Goal: Task Accomplishment & Management: Use online tool/utility

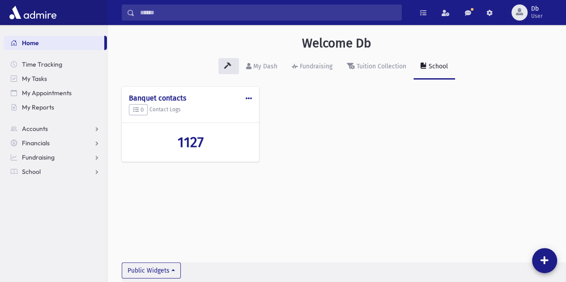
click at [23, 44] on span "Home" at bounding box center [30, 43] width 17 height 8
click at [304, 67] on div "Fundraising" at bounding box center [315, 67] width 34 height 8
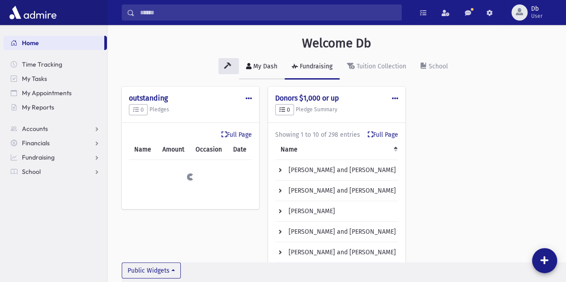
click at [262, 66] on div "My Dash" at bounding box center [265, 67] width 26 height 8
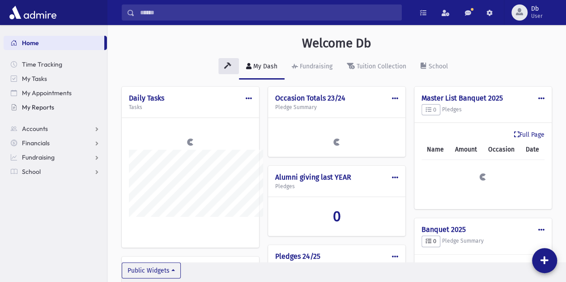
click at [65, 111] on link "My Reports" at bounding box center [55, 107] width 103 height 14
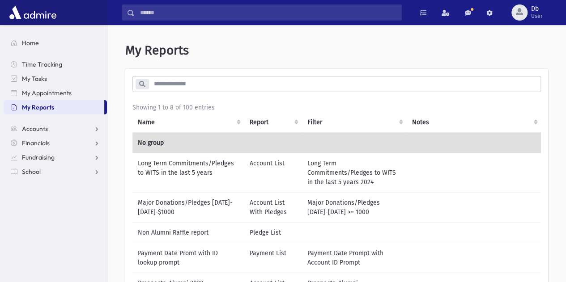
click at [371, 176] on td "Long Term Commitments/Pledges to WITS in the last 5 years 2024" at bounding box center [354, 172] width 105 height 39
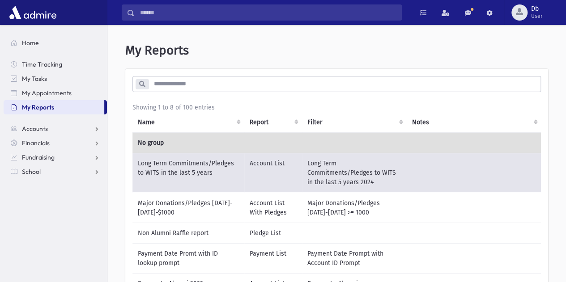
click at [72, 97] on link "My Appointments" at bounding box center [55, 93] width 103 height 14
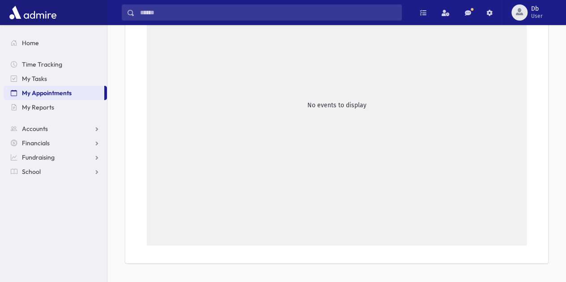
scroll to position [205, 0]
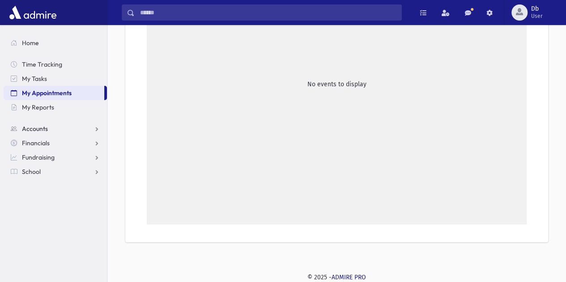
click at [28, 126] on span "Accounts" at bounding box center [35, 129] width 26 height 8
click at [29, 172] on span "Financials" at bounding box center [36, 172] width 28 height 8
click at [30, 161] on span "Pledges" at bounding box center [38, 157] width 22 height 8
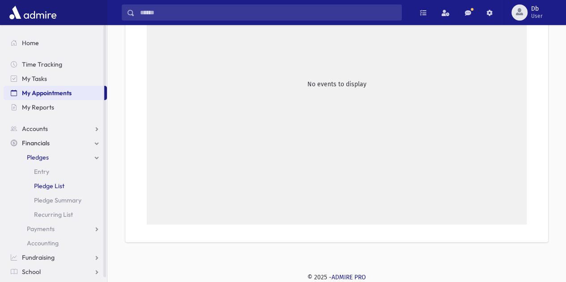
click at [41, 185] on span "Pledge List" at bounding box center [49, 186] width 30 height 8
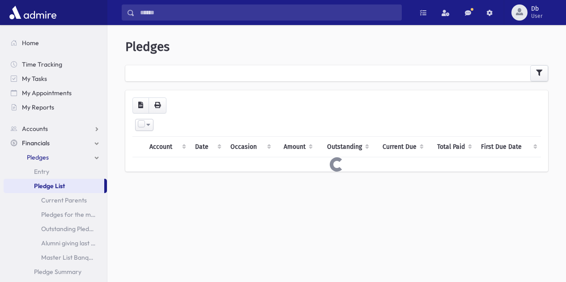
select select
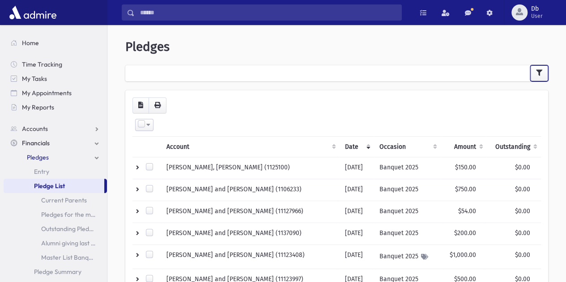
click at [533, 77] on button "button" at bounding box center [539, 73] width 18 height 16
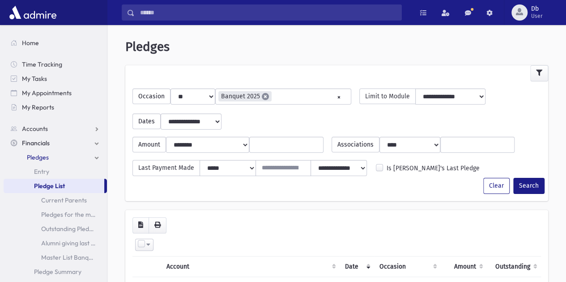
click at [262, 97] on span "×" at bounding box center [265, 96] width 7 height 7
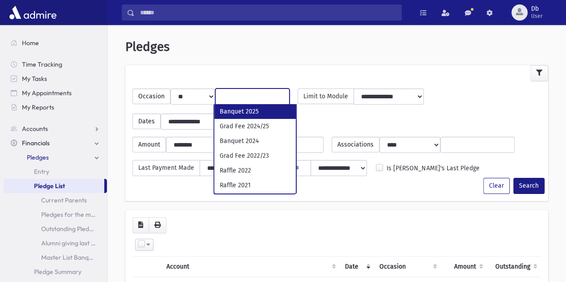
select select
click at [332, 66] on div at bounding box center [336, 73] width 423 height 16
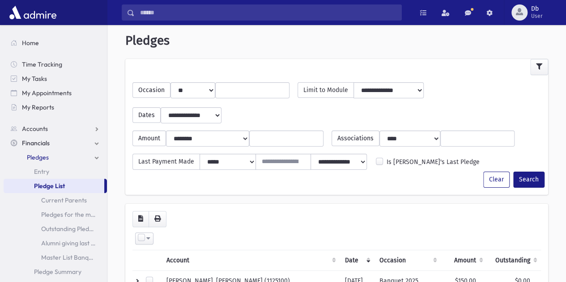
scroll to position [2, 0]
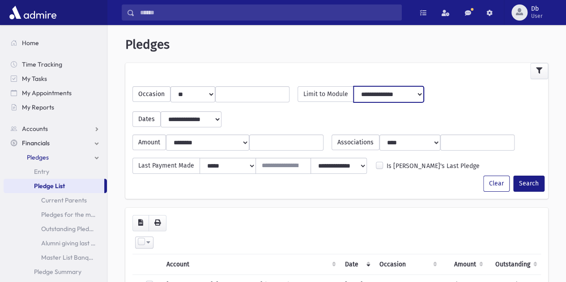
click at [411, 98] on select "**********" at bounding box center [389, 94] width 70 height 16
select select "**********"
click at [360, 86] on select "**********" at bounding box center [389, 94] width 70 height 16
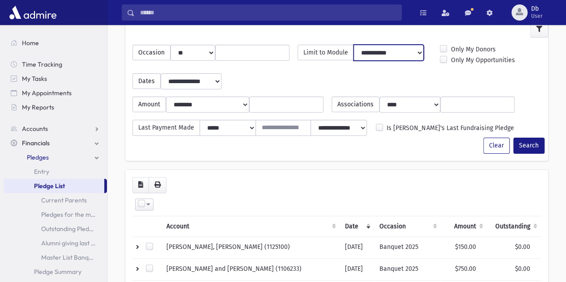
scroll to position [45, 0]
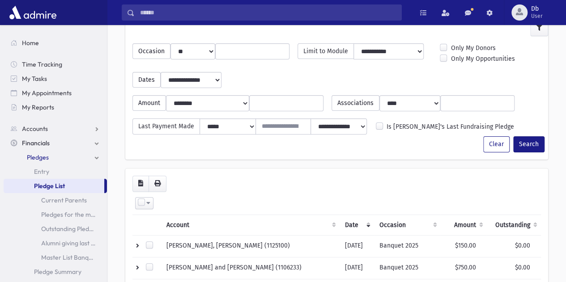
click at [183, 84] on select "**********" at bounding box center [191, 80] width 60 height 16
click at [165, 202] on div "Select All Deselect All Invert Selection Create Tasks" at bounding box center [337, 203] width 398 height 12
click at [163, 84] on select "**********" at bounding box center [191, 80] width 60 height 16
select select "******"
click at [161, 72] on select "**********" at bounding box center [191, 80] width 60 height 16
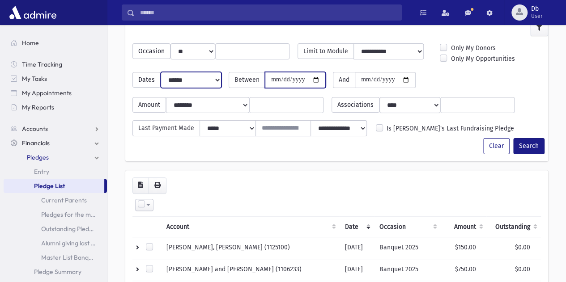
click at [304, 79] on input "date" at bounding box center [295, 80] width 61 height 16
click at [318, 80] on input "date" at bounding box center [295, 80] width 61 height 16
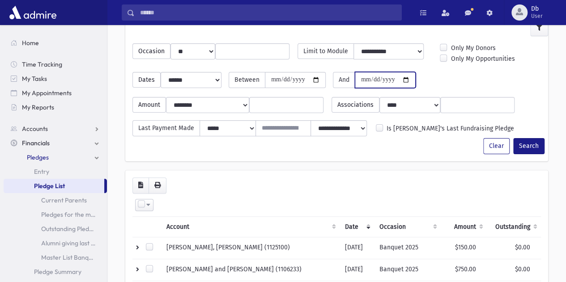
click at [389, 81] on input "date" at bounding box center [385, 80] width 61 height 16
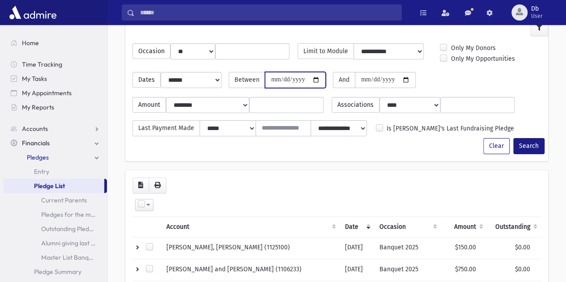
click at [297, 80] on input "**********" at bounding box center [295, 80] width 61 height 16
click at [318, 80] on input "**********" at bounding box center [295, 80] width 61 height 16
type input "**********"
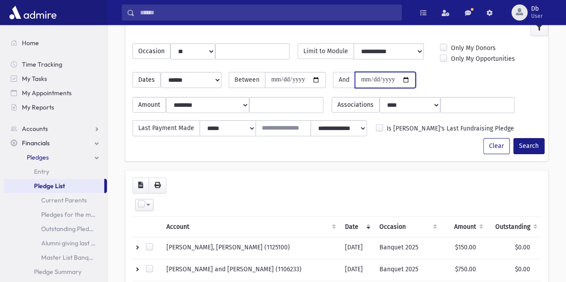
click at [410, 81] on input "date" at bounding box center [385, 80] width 61 height 16
click at [414, 80] on input "**********" at bounding box center [385, 80] width 61 height 16
type input "**********"
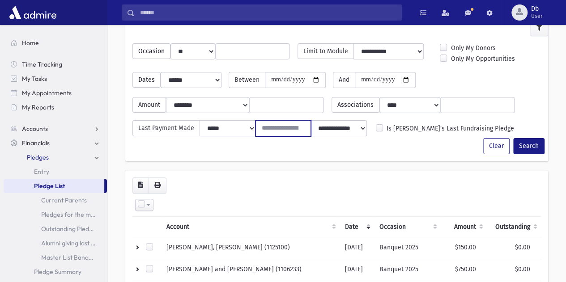
click at [269, 122] on input "number" at bounding box center [283, 128] width 55 height 16
click at [268, 107] on input "number" at bounding box center [286, 105] width 74 height 16
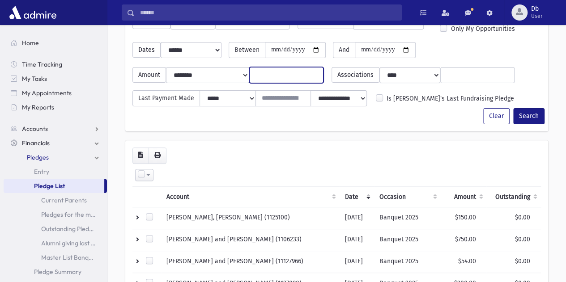
scroll to position [74, 0]
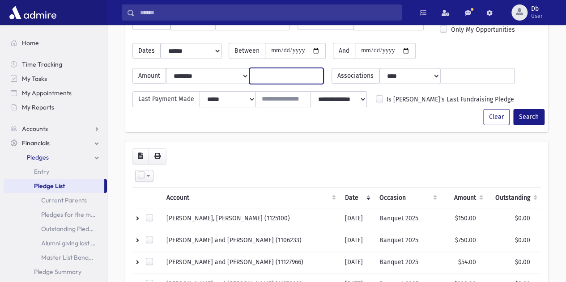
type input "***"
click at [535, 119] on button "Search" at bounding box center [528, 117] width 31 height 16
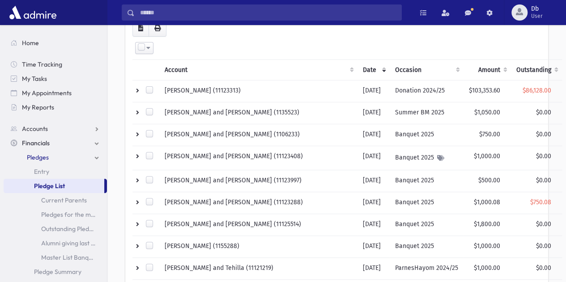
scroll to position [77, 0]
click at [467, 73] on th "Amount" at bounding box center [487, 70] width 47 height 21
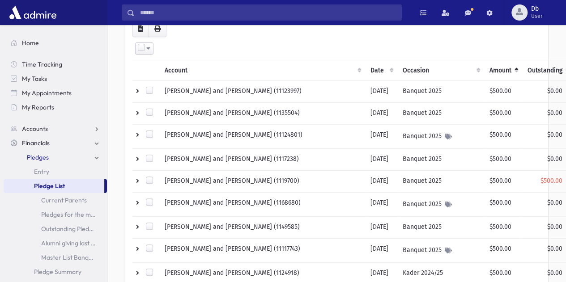
click at [484, 75] on th "Amount" at bounding box center [503, 70] width 38 height 21
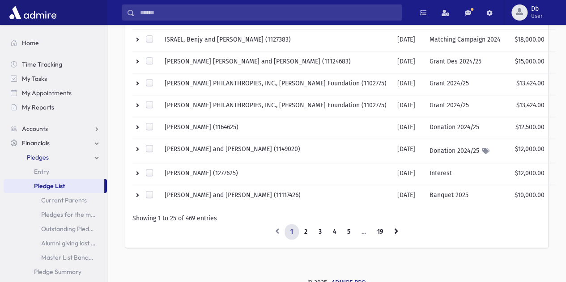
scroll to position [508, 0]
click at [306, 226] on link "2" at bounding box center [305, 231] width 15 height 16
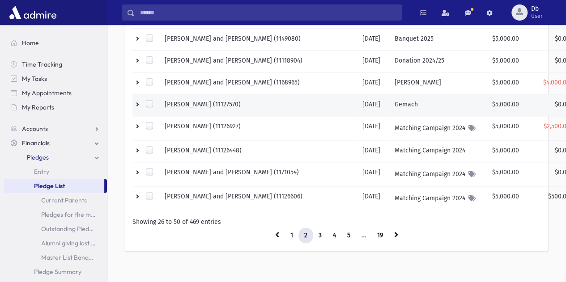
click at [530, 95] on td "$0.00" at bounding box center [555, 105] width 51 height 22
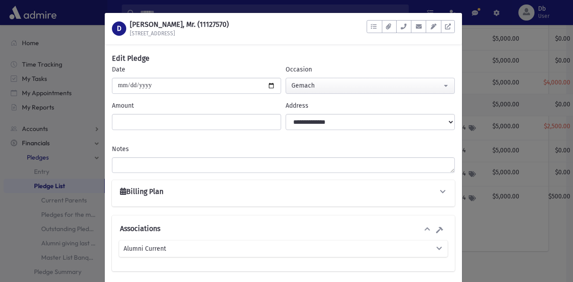
click at [485, 53] on div "D DOCTER, Alan, Mr. (11127570) 101 Worth Avenue # 5A To Do's No open tasks Show…" at bounding box center [286, 141] width 573 height 282
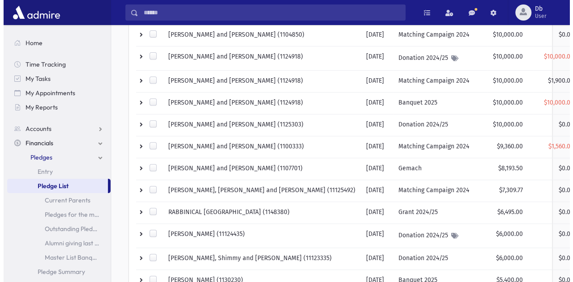
scroll to position [156, 0]
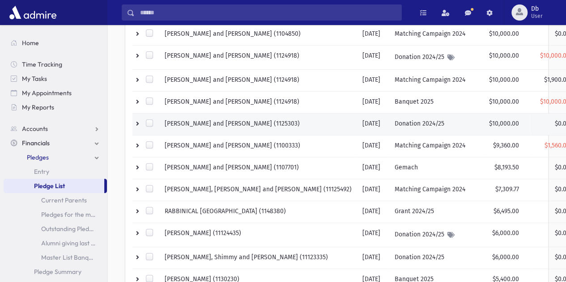
click at [188, 120] on td "HELLER, Mordechai and Brocha Leah (1125303)" at bounding box center [258, 124] width 198 height 22
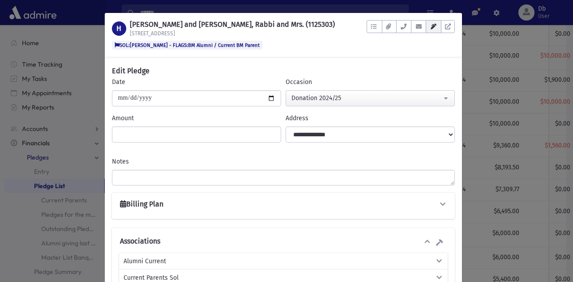
click at [431, 26] on icon "button" at bounding box center [433, 27] width 7 height 6
click at [397, 47] on div at bounding box center [403, 35] width 15 height 30
click at [476, 64] on div "H HELLER, Mordechai and Brocha Leah, Rabbi and Mrs. (1125303) 13678 72nd Ave SO…" at bounding box center [286, 141] width 573 height 282
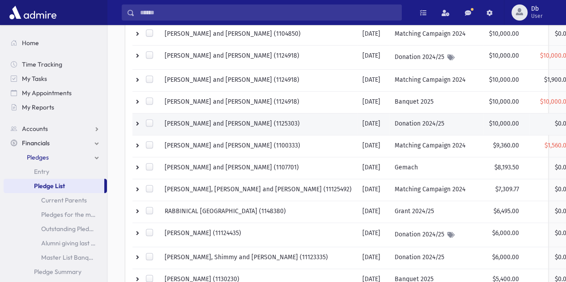
click at [283, 129] on td "HELLER, Mordechai and Brocha Leah (1125303)" at bounding box center [258, 124] width 198 height 22
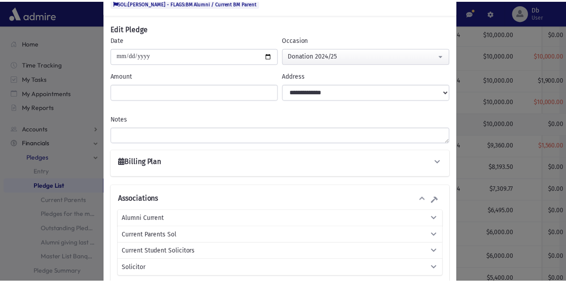
scroll to position [0, 0]
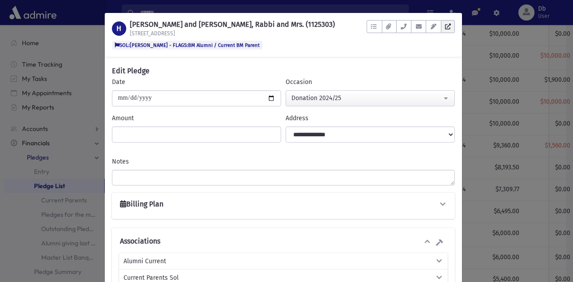
click at [445, 26] on icon at bounding box center [448, 27] width 6 height 6
click at [481, 59] on div "H HELLER, Mordechai and Brocha Leah, Rabbi and Mrs. (1125303) 13678 72nd Ave SO…" at bounding box center [286, 141] width 573 height 282
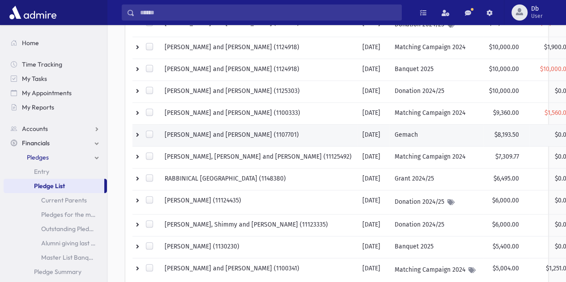
scroll to position [187, 0]
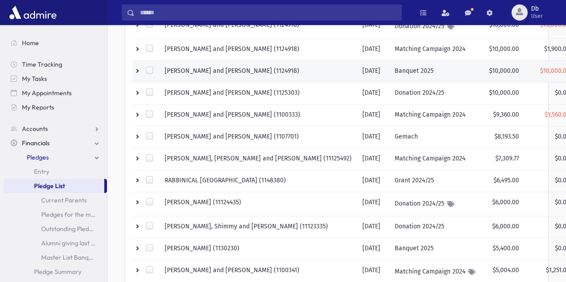
click at [245, 72] on td "HARTMAN, David and Chaya Tova (1124918)" at bounding box center [258, 71] width 198 height 22
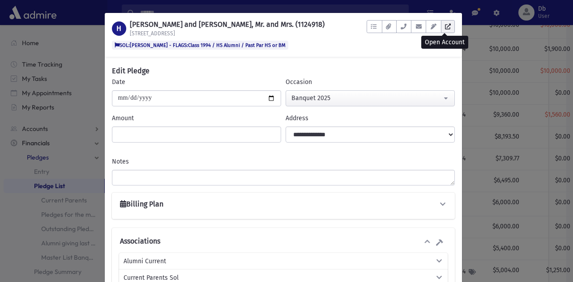
click at [445, 24] on icon at bounding box center [448, 27] width 6 height 6
click at [474, 35] on div "H HARTMAN, David and Chaya Tova, Mr. and Mrs. (1124918) 6529 N Central Park SOL…" at bounding box center [286, 141] width 573 height 282
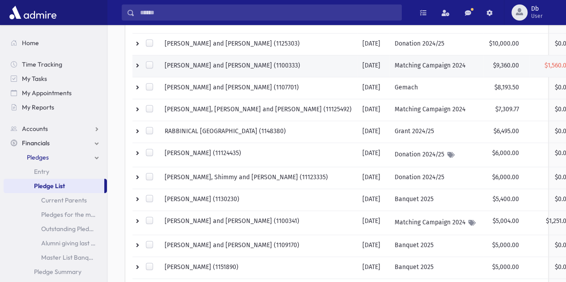
scroll to position [236, 0]
click at [259, 67] on td "ABRAMCHIK, Amir and Debbie (1100333)" at bounding box center [258, 66] width 198 height 22
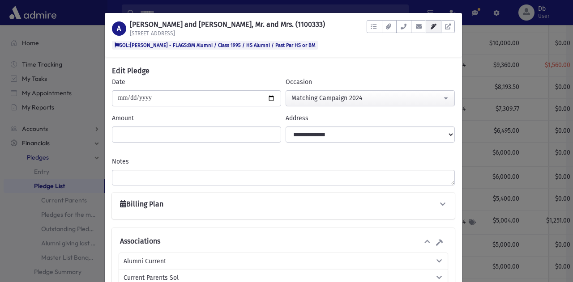
click at [437, 22] on button "button" at bounding box center [433, 26] width 15 height 13
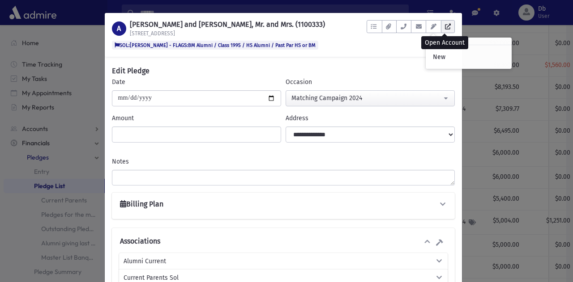
click at [441, 32] on link at bounding box center [448, 26] width 14 height 13
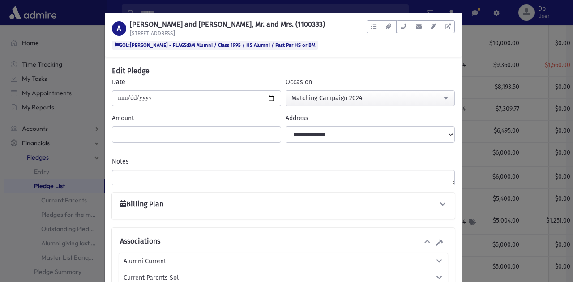
click at [466, 34] on div "Open Account" at bounding box center [444, 43] width 47 height 19
click at [482, 111] on div "A ABRAMCHIK, Amir and Debbie, Mr. and Mrs. (1100333) 135-19 78th Road SOL:Dovid…" at bounding box center [286, 141] width 573 height 282
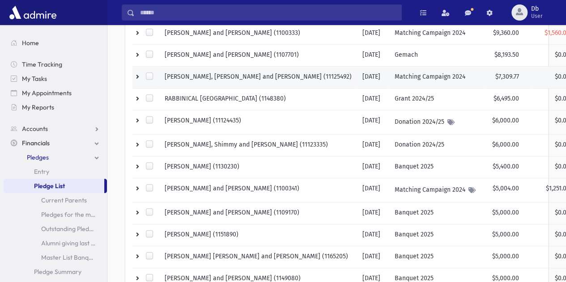
scroll to position [280, 0]
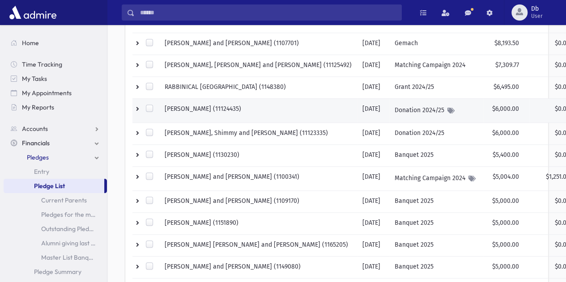
click at [222, 110] on td "TROPPER, Yehuda (11124435)" at bounding box center [258, 110] width 198 height 24
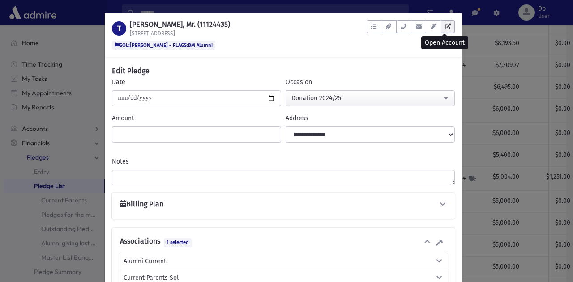
click at [445, 21] on link at bounding box center [448, 26] width 14 height 13
click at [477, 95] on div "T TROPPER, Yehuda, Mr. (11124435) 8425 Abingdon Rd SOL:Dovid Brafman - FLAGS:BM…" at bounding box center [286, 141] width 573 height 282
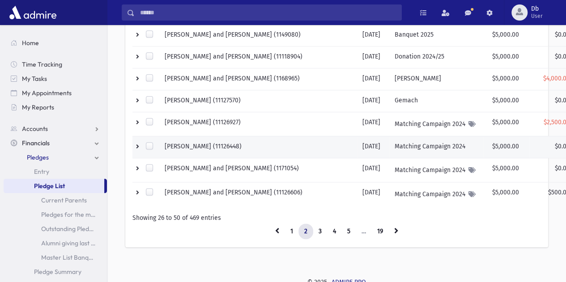
scroll to position [513, 0]
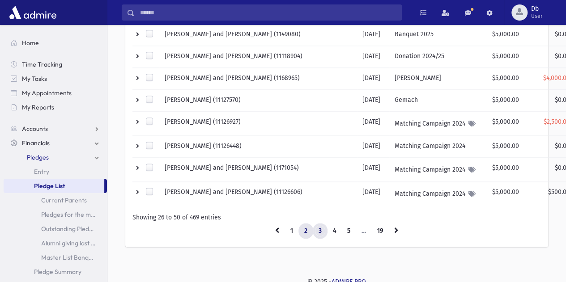
click at [317, 223] on link "3" at bounding box center [320, 231] width 15 height 16
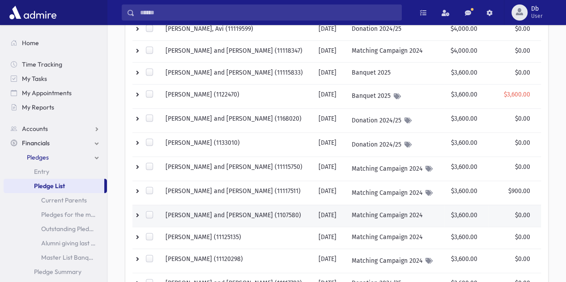
scroll to position [515, 0]
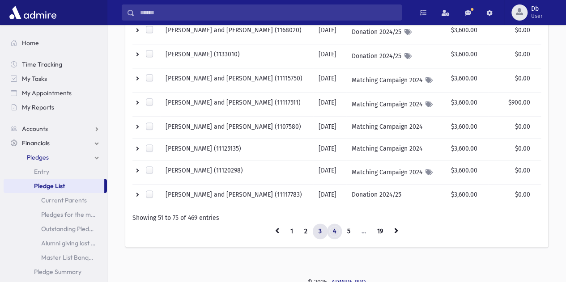
click at [330, 224] on link "4" at bounding box center [334, 232] width 15 height 16
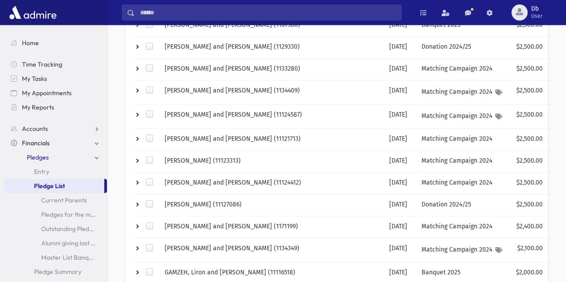
scroll to position [277, 0]
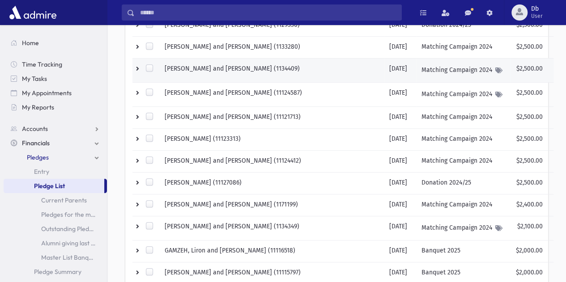
click at [208, 64] on td "KUTNER, Yoni and Rachel (1134409)" at bounding box center [271, 70] width 225 height 24
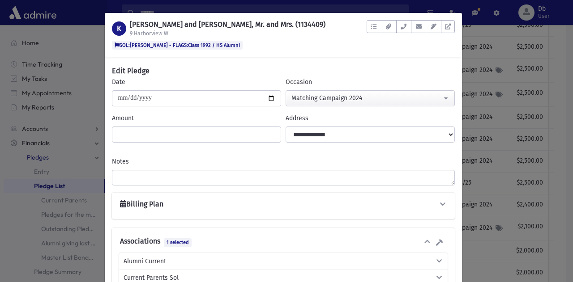
click at [451, 22] on header "K KUTNER, Yoni and Rachel, Mr. and Mrs. (1134409) 9 Harborview W SOL:Dovid Braf…" at bounding box center [283, 35] width 357 height 44
click at [447, 25] on icon at bounding box center [448, 27] width 6 height 6
click at [499, 62] on div "K KUTNER, Yoni and Rachel, Mr. and Mrs. (1134409) 9 Harborview W SOL:Dovid Braf…" at bounding box center [286, 141] width 573 height 282
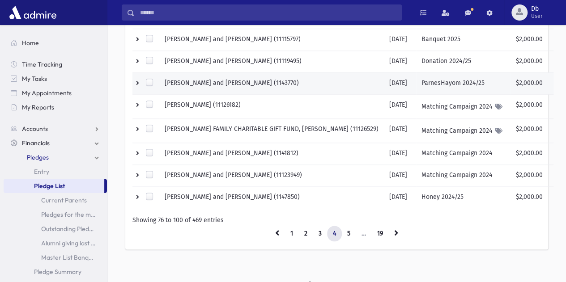
scroll to position [513, 0]
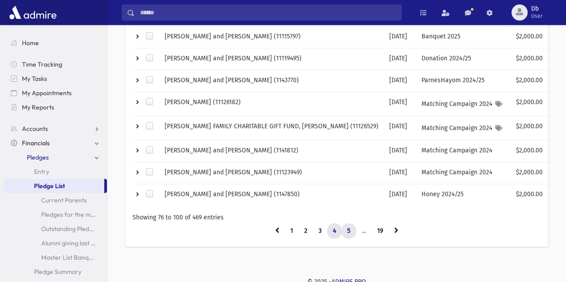
click at [352, 230] on link "5" at bounding box center [348, 231] width 15 height 16
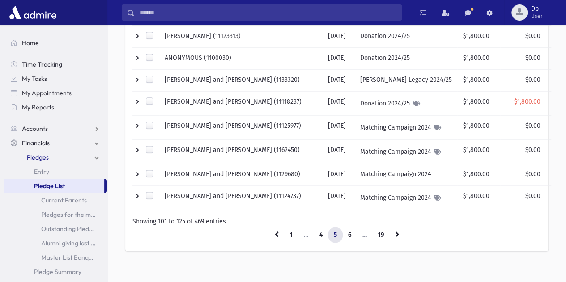
scroll to position [524, 0]
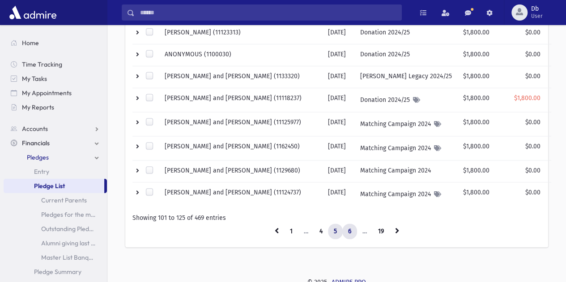
click at [350, 227] on link "6" at bounding box center [349, 232] width 15 height 16
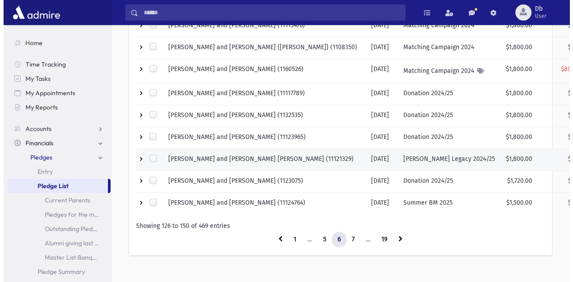
scroll to position [517, 0]
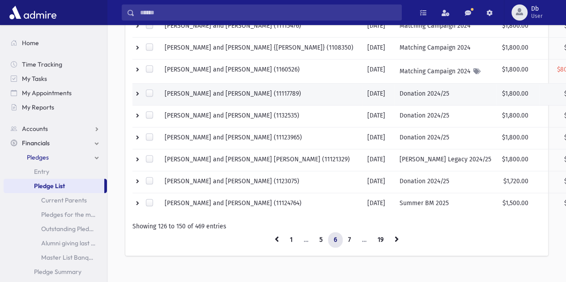
drag, startPoint x: 233, startPoint y: 87, endPoint x: 215, endPoint y: 89, distance: 18.4
click at [215, 89] on td "RAJCHENBACH, Chaim and Rikki (11117789)" at bounding box center [260, 94] width 203 height 22
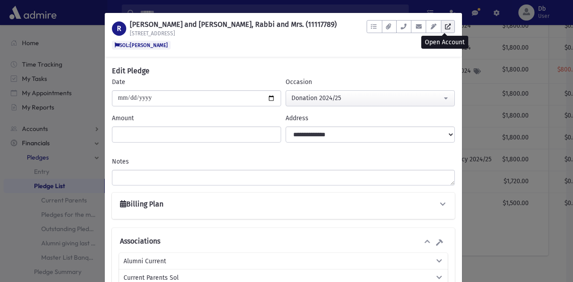
click at [446, 22] on link at bounding box center [448, 26] width 14 height 13
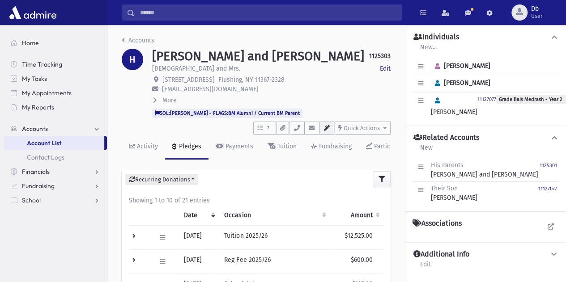
click at [327, 127] on icon "button" at bounding box center [326, 128] width 7 height 6
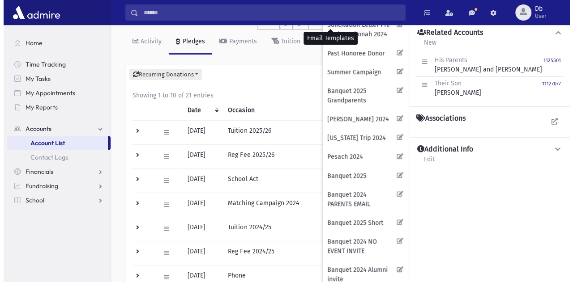
scroll to position [108, 0]
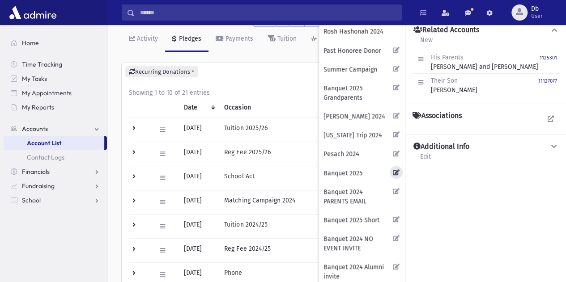
click at [396, 169] on icon at bounding box center [396, 172] width 7 height 6
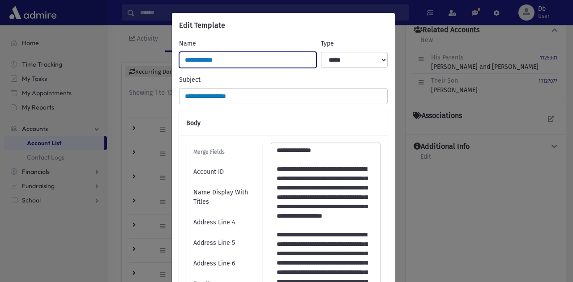
click at [277, 63] on input "**********" at bounding box center [247, 60] width 137 height 16
type input "*******"
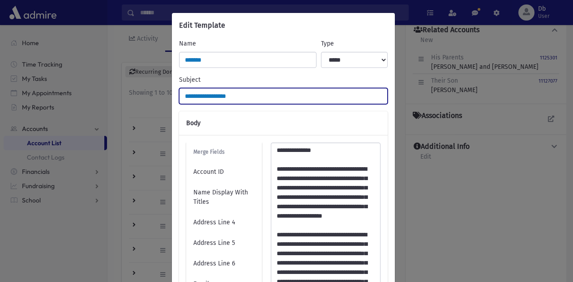
click at [243, 90] on input "**********" at bounding box center [283, 96] width 209 height 16
type input "*"
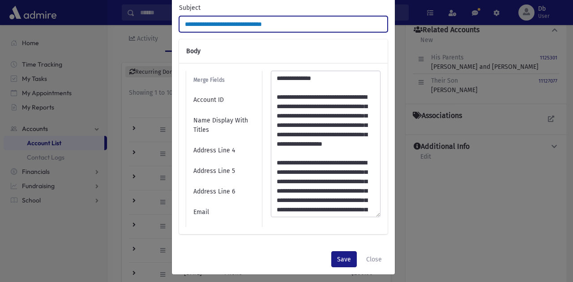
scroll to position [77, 0]
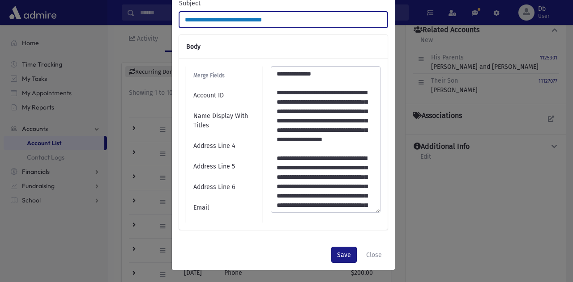
type input "**********"
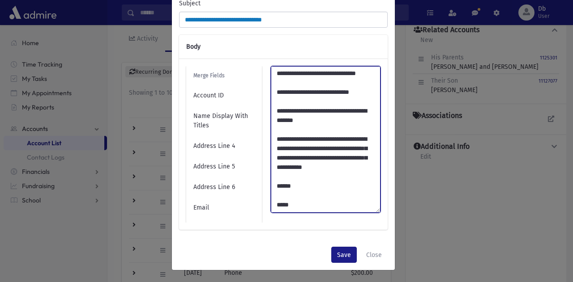
scroll to position [460, 0]
drag, startPoint x: 274, startPoint y: 76, endPoint x: 376, endPoint y: 222, distance: 178.1
click at [376, 222] on div at bounding box center [325, 144] width 119 height 157
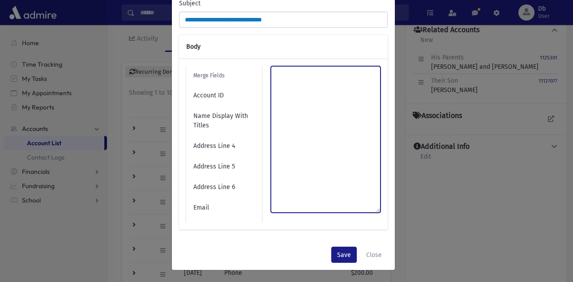
scroll to position [0, 0]
click at [345, 210] on textarea at bounding box center [326, 139] width 110 height 147
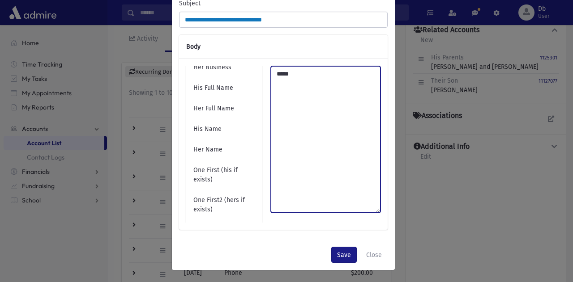
scroll to position [397, 0]
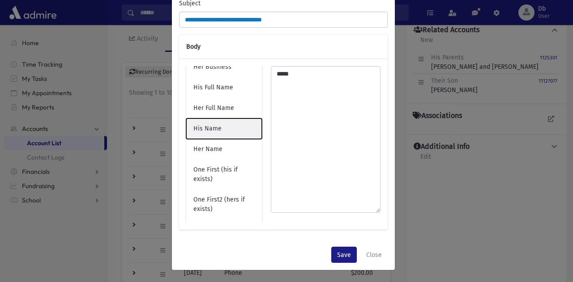
click at [206, 129] on button "His Name" at bounding box center [224, 129] width 76 height 21
type textarea "**********"
click at [186, 118] on button "His Name" at bounding box center [224, 128] width 76 height 21
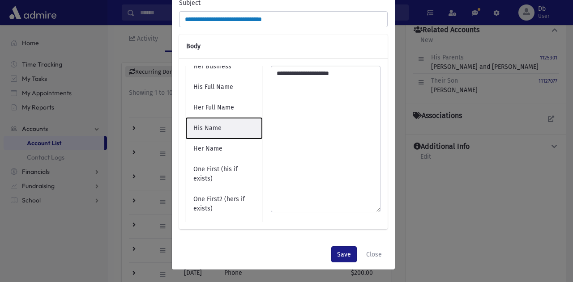
type textarea "**********"
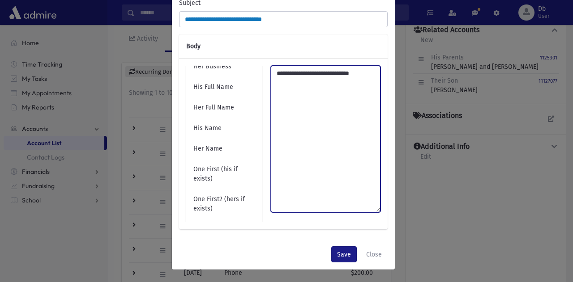
drag, startPoint x: 310, startPoint y: 85, endPoint x: 262, endPoint y: 77, distance: 48.7
click at [262, 77] on div "Merge Fields Account ID Name Display With Titles Address Line 4 Address Line 5 …" at bounding box center [283, 144] width 203 height 157
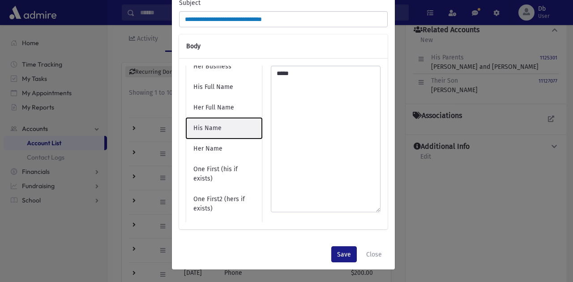
click at [200, 124] on button "His Name" at bounding box center [224, 128] width 76 height 21
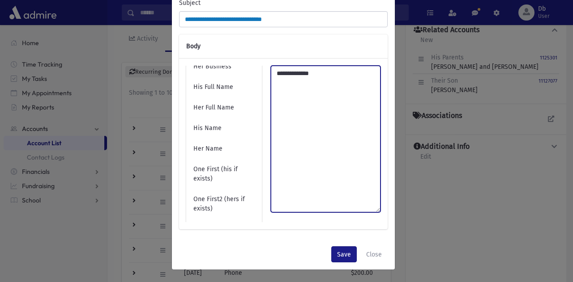
click at [293, 120] on textarea at bounding box center [326, 139] width 110 height 147
click at [333, 72] on textarea at bounding box center [326, 139] width 110 height 147
paste textarea "**********"
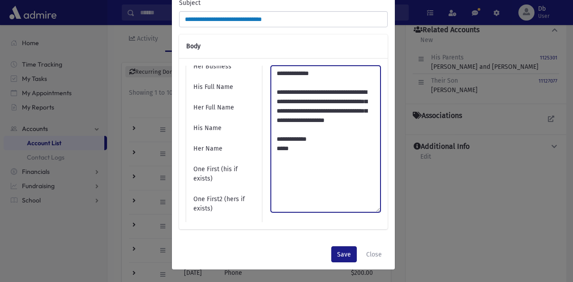
click at [303, 94] on textarea at bounding box center [326, 139] width 110 height 147
type textarea "**********"
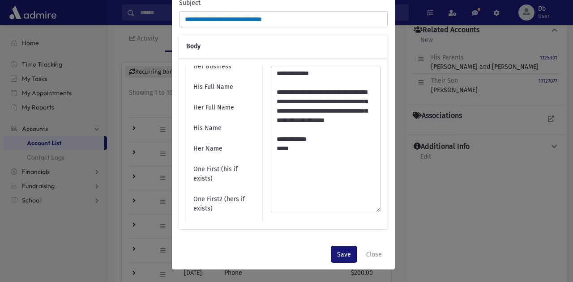
click at [345, 251] on button "Save" at bounding box center [344, 255] width 26 height 16
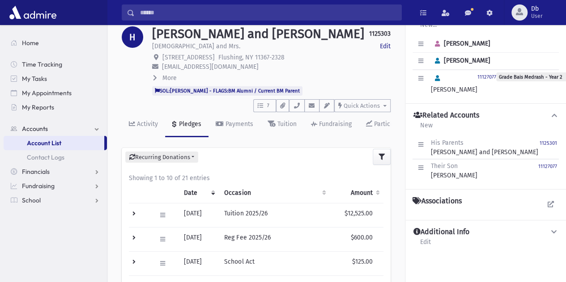
scroll to position [21, 0]
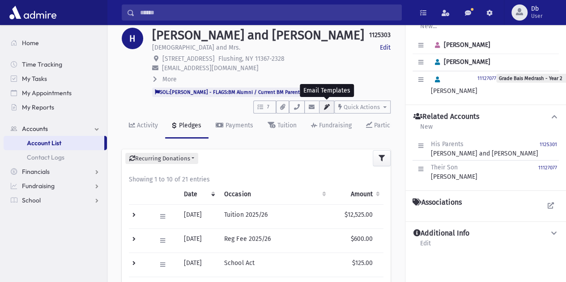
click at [326, 102] on button "button" at bounding box center [326, 107] width 15 height 13
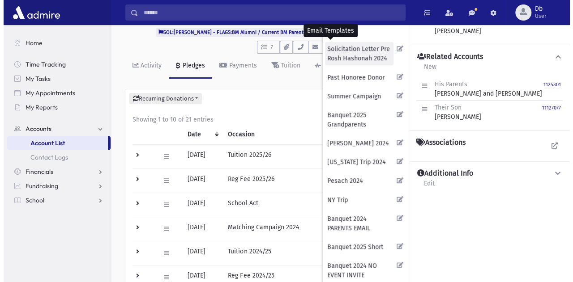
scroll to position [81, 0]
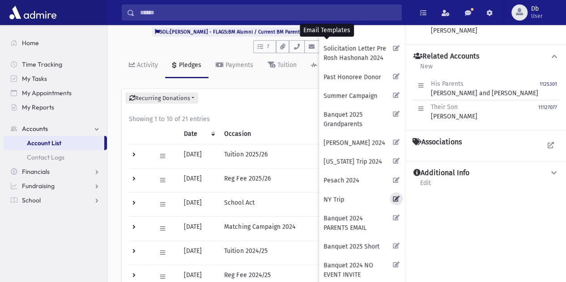
click at [394, 192] on link at bounding box center [396, 198] width 13 height 13
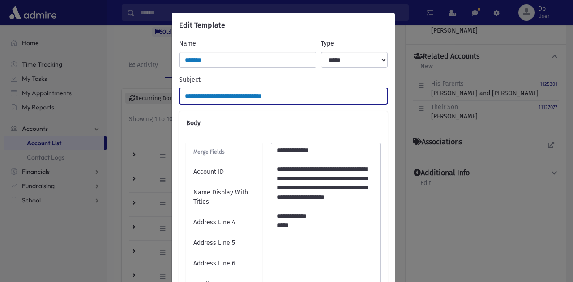
click at [243, 94] on input "**********" at bounding box center [283, 96] width 209 height 16
paste input "***"
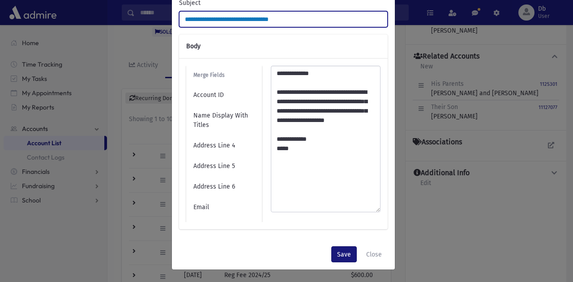
type input "**********"
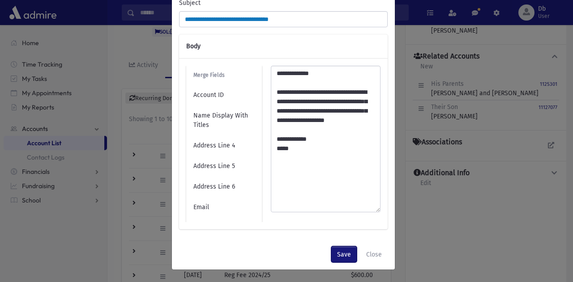
click at [337, 255] on button "Save" at bounding box center [344, 255] width 26 height 16
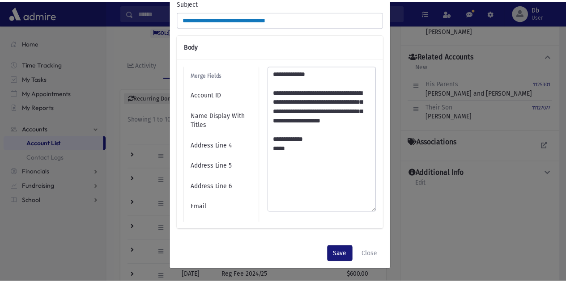
scroll to position [0, 0]
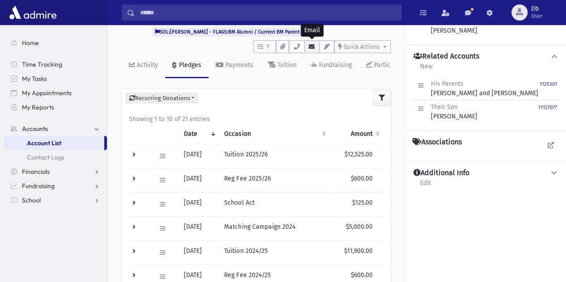
click at [307, 51] on button "button" at bounding box center [311, 46] width 15 height 13
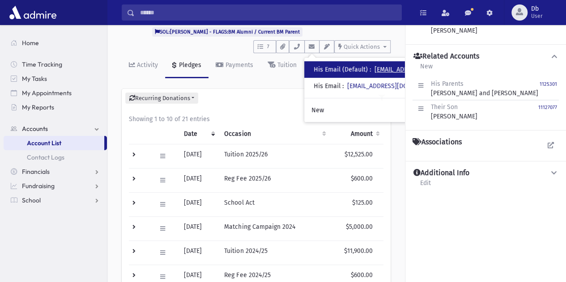
click at [384, 67] on link "mordechaiheller@gmail.com" at bounding box center [423, 70] width 97 height 8
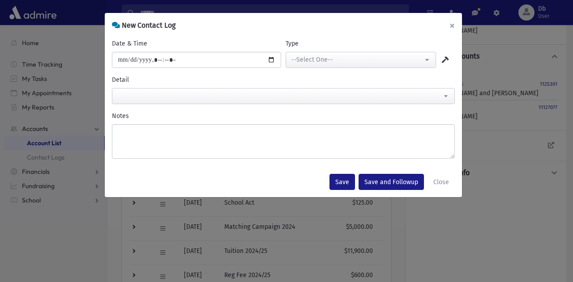
click at [453, 18] on button "×" at bounding box center [452, 25] width 20 height 25
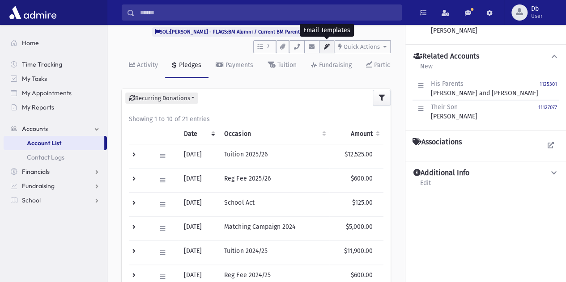
click at [326, 46] on icon "button" at bounding box center [326, 47] width 7 height 6
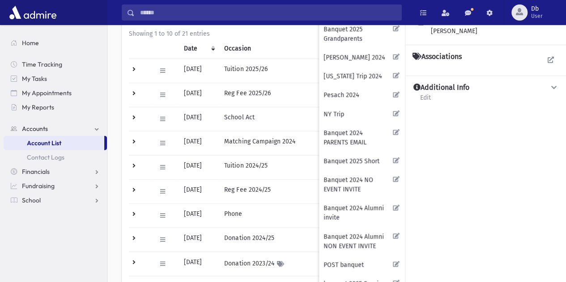
scroll to position [167, 0]
click at [337, 110] on button "NY Trip" at bounding box center [355, 113] width 68 height 14
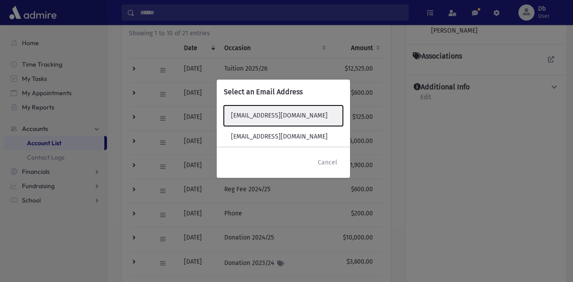
click at [288, 119] on button "mordechaiheller@gmail.com" at bounding box center [283, 116] width 119 height 21
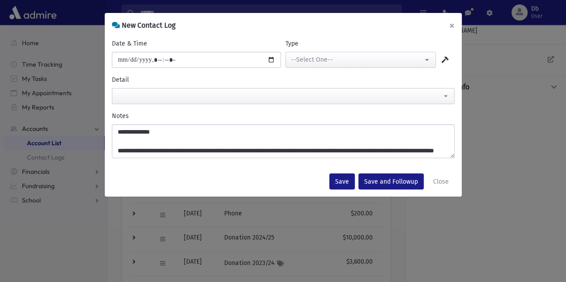
drag, startPoint x: 452, startPoint y: 28, endPoint x: 387, endPoint y: 116, distance: 110.0
click at [387, 116] on form "**********" at bounding box center [283, 105] width 357 height 184
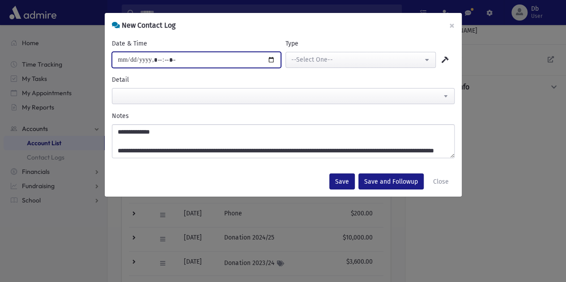
click at [243, 59] on input "Date & Time" at bounding box center [196, 60] width 169 height 16
click at [271, 64] on input "Date & Time" at bounding box center [196, 60] width 169 height 16
click at [270, 59] on input "Date & Time" at bounding box center [196, 60] width 169 height 16
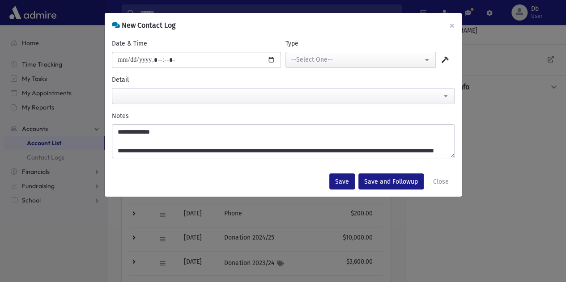
type input "**********"
click at [358, 186] on div "Save Save and Followup Close" at bounding box center [283, 181] width 357 height 30
click at [349, 182] on button "Save" at bounding box center [342, 182] width 26 height 16
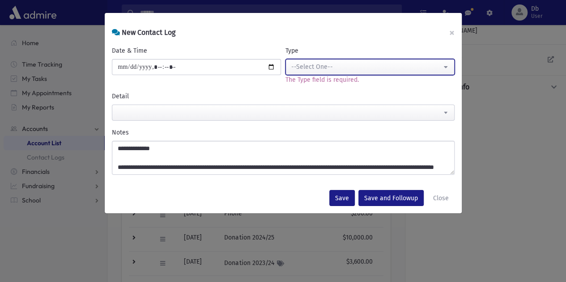
click at [381, 71] on div "--Select One--" at bounding box center [366, 66] width 150 height 9
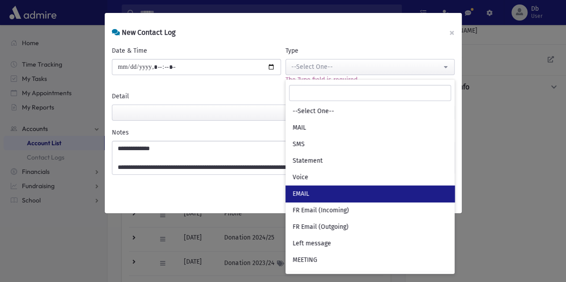
click at [316, 200] on link "EMAIL" at bounding box center [370, 194] width 169 height 17
select select "***"
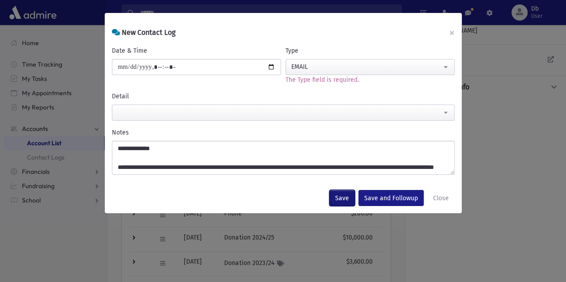
click at [345, 205] on button "Save" at bounding box center [342, 198] width 26 height 16
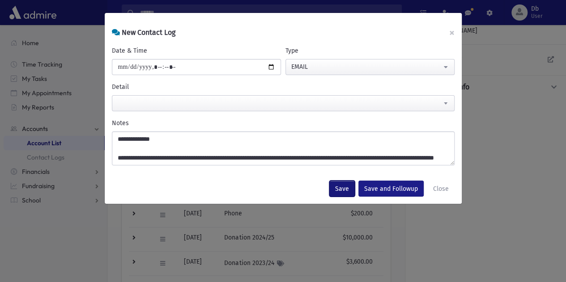
click at [345, 182] on button "Save" at bounding box center [342, 189] width 26 height 16
click at [439, 186] on button "Close" at bounding box center [440, 189] width 27 height 16
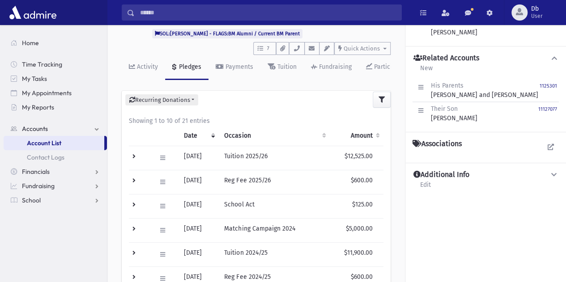
scroll to position [77, 0]
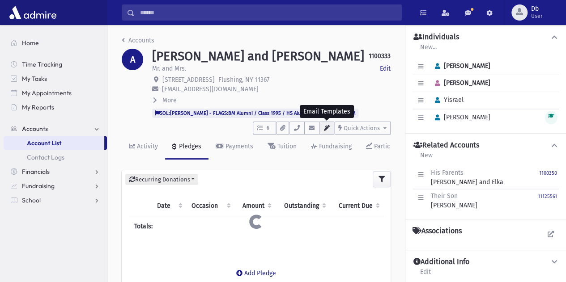
click at [333, 129] on button "button" at bounding box center [326, 128] width 15 height 13
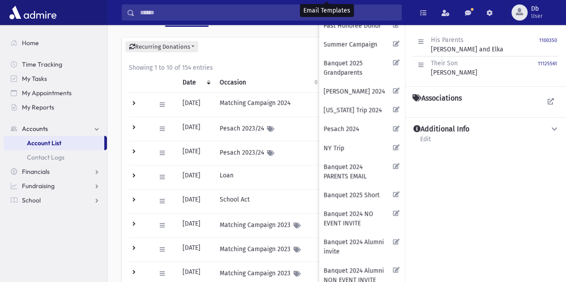
scroll to position [133, 0]
click at [341, 142] on button "NY Trip" at bounding box center [355, 147] width 68 height 14
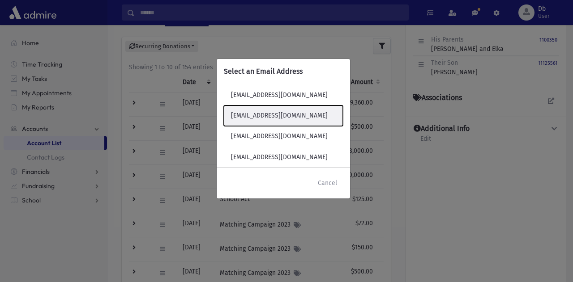
click at [290, 120] on button "[EMAIL_ADDRESS][DOMAIN_NAME]" at bounding box center [283, 116] width 119 height 21
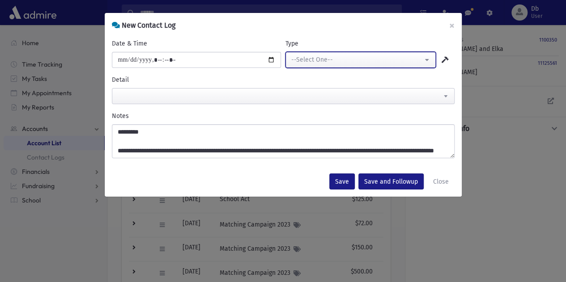
click at [377, 65] on button "--Select One--" at bounding box center [361, 60] width 150 height 16
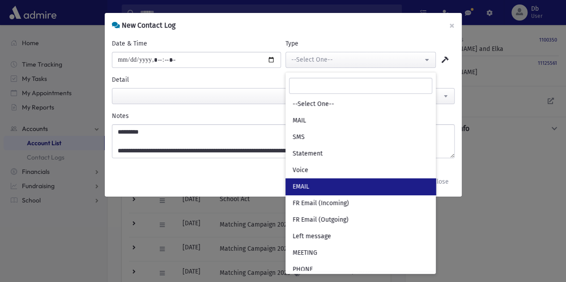
click at [325, 185] on link "EMAIL" at bounding box center [361, 187] width 150 height 17
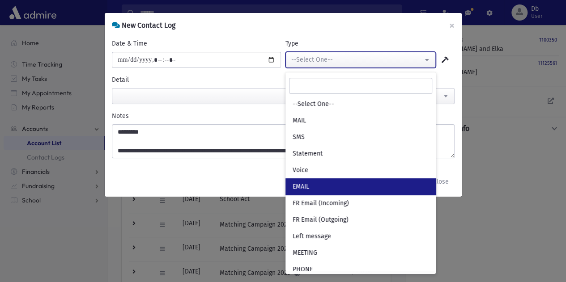
select select "***"
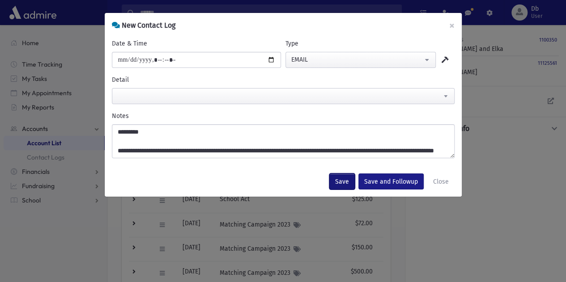
click at [355, 179] on button "Save" at bounding box center [342, 182] width 26 height 16
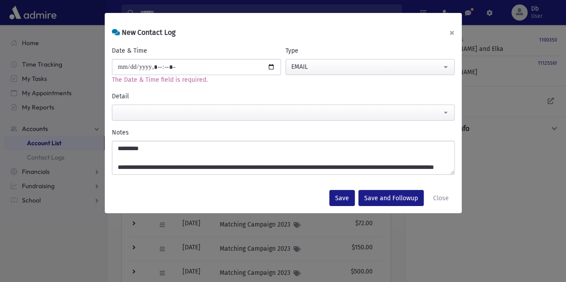
click at [456, 28] on button "×" at bounding box center [452, 32] width 20 height 25
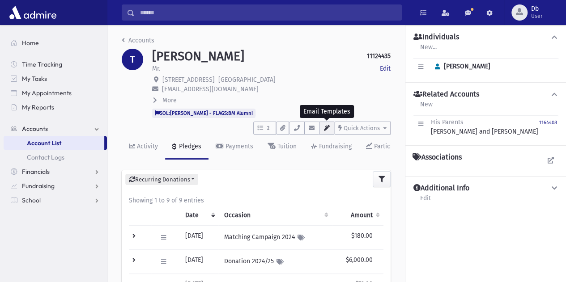
click at [327, 128] on icon "button" at bounding box center [326, 128] width 7 height 6
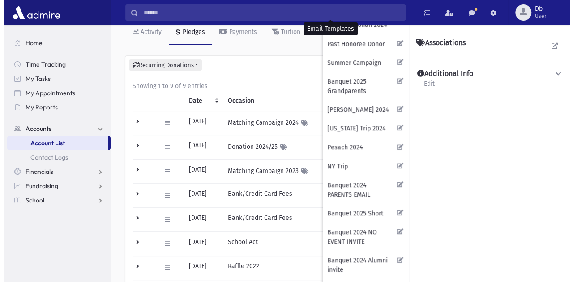
scroll to position [116, 0]
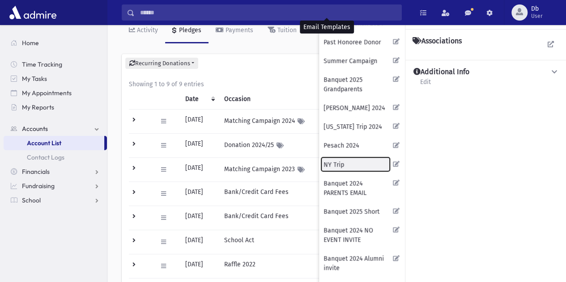
click at [353, 163] on button "NY Trip" at bounding box center [355, 164] width 68 height 14
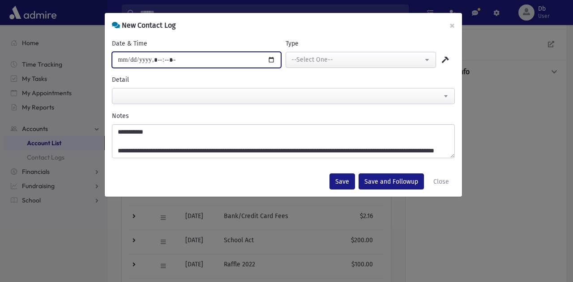
click at [224, 67] on input "Date & Time" at bounding box center [196, 60] width 169 height 16
click at [264, 62] on input "Date & Time" at bounding box center [196, 60] width 169 height 16
click at [273, 62] on input "Date & Time" at bounding box center [196, 60] width 169 height 16
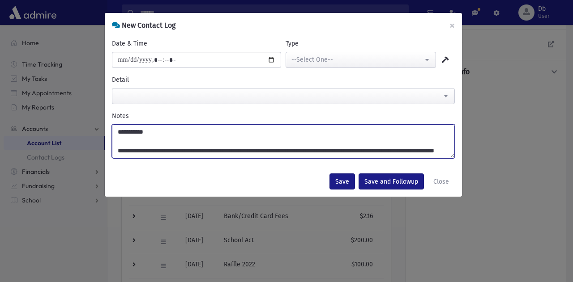
type input "**********"
click at [290, 143] on textarea "**********" at bounding box center [283, 141] width 343 height 34
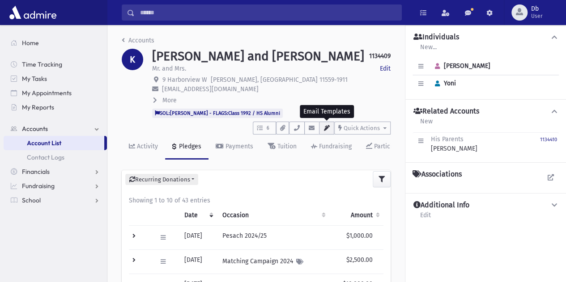
click at [325, 129] on icon "button" at bounding box center [326, 128] width 7 height 6
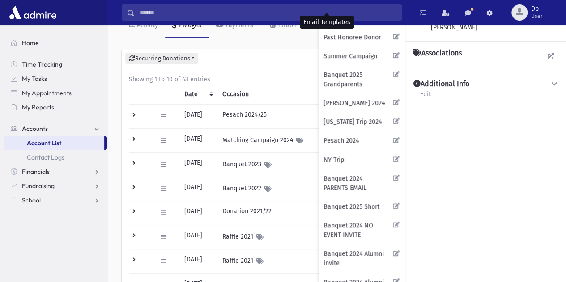
scroll to position [128, 0]
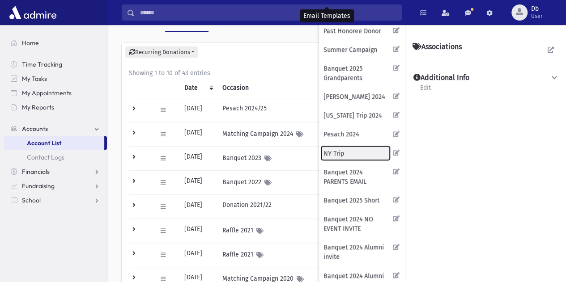
click at [341, 146] on button "NY Trip" at bounding box center [355, 153] width 68 height 14
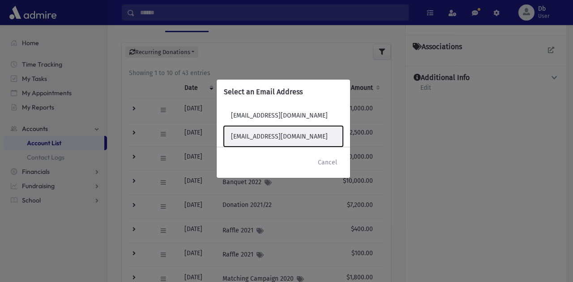
click at [277, 138] on button "jkutner@harborviewcp.com" at bounding box center [283, 136] width 119 height 21
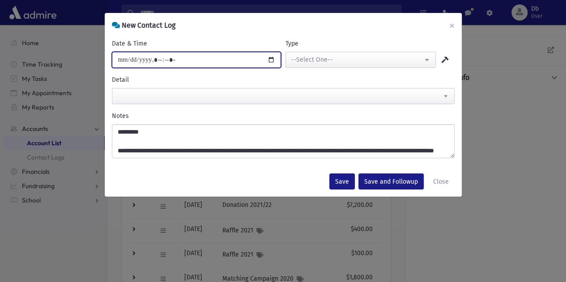
click at [264, 58] on input "Date & Time" at bounding box center [196, 60] width 169 height 16
click at [272, 60] on input "Date & Time" at bounding box center [196, 60] width 169 height 16
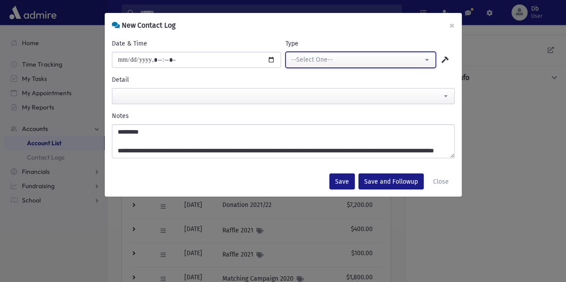
type input "**********"
click at [396, 52] on button "--Select One--" at bounding box center [361, 60] width 150 height 16
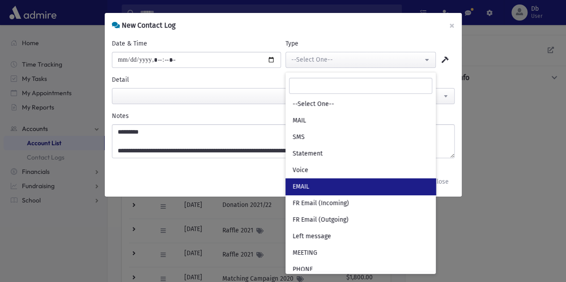
click at [330, 179] on link "EMAIL" at bounding box center [361, 187] width 150 height 17
select select "***"
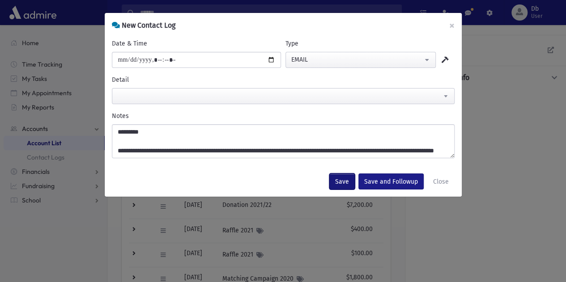
click at [343, 181] on button "Save" at bounding box center [342, 182] width 26 height 16
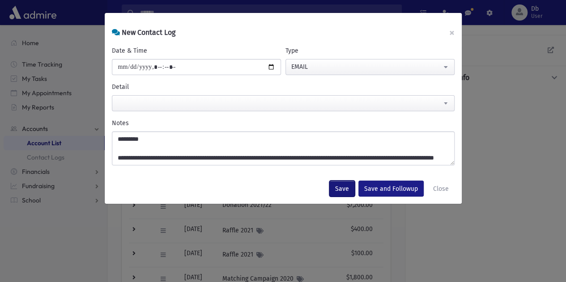
click at [343, 181] on button "Save" at bounding box center [342, 189] width 26 height 16
click at [456, 30] on button "×" at bounding box center [452, 32] width 20 height 25
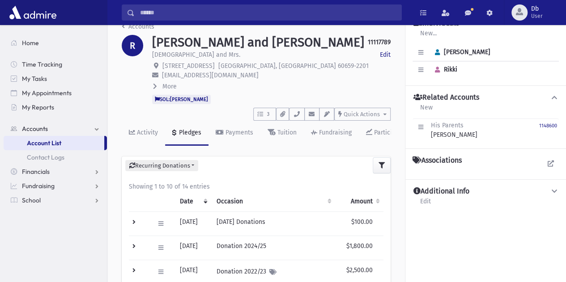
scroll to position [13, 0]
click at [327, 114] on icon "button" at bounding box center [326, 115] width 7 height 6
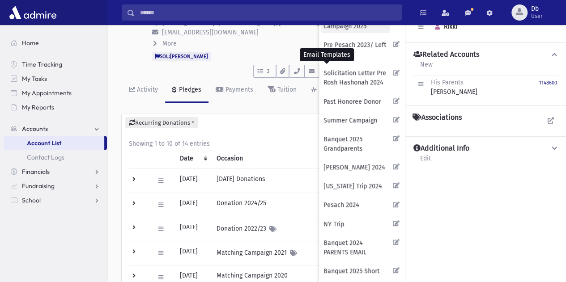
scroll to position [57, 0]
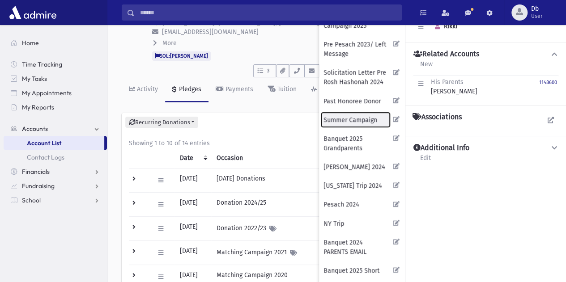
click at [361, 115] on button "Summer Campaign" at bounding box center [355, 120] width 68 height 14
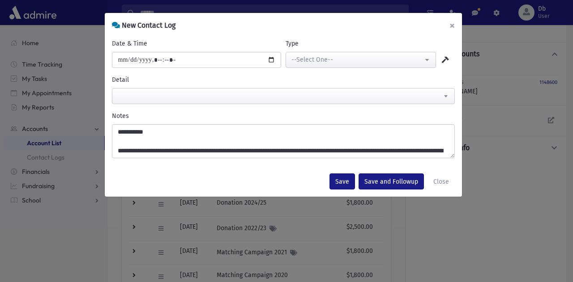
click at [452, 27] on button "×" at bounding box center [452, 25] width 20 height 25
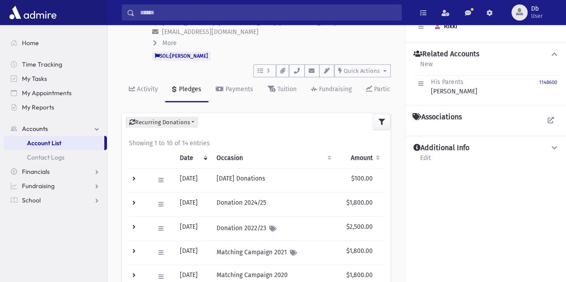
scroll to position [57, 0]
